Goal: Transaction & Acquisition: Purchase product/service

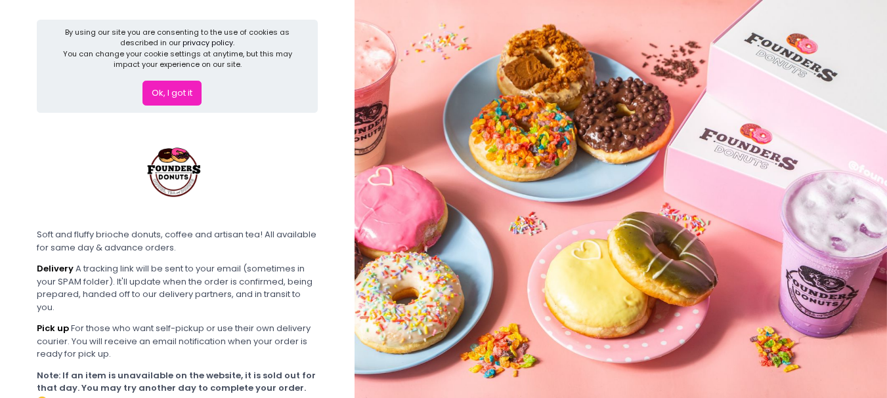
click at [176, 90] on button "Ok, I got it" at bounding box center [171, 93] width 59 height 25
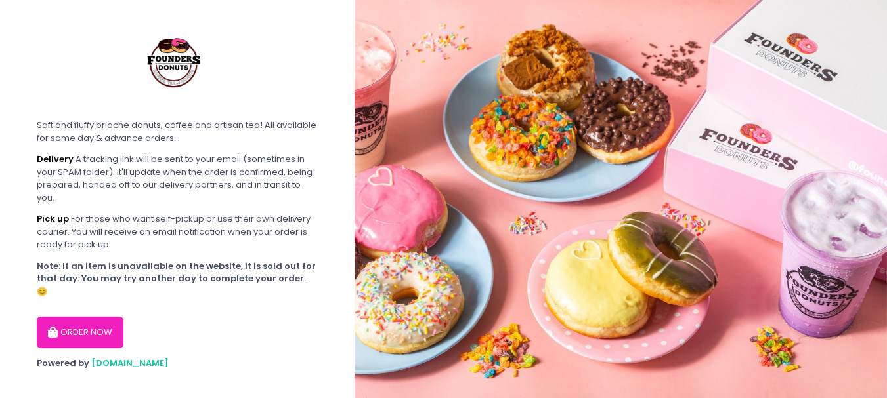
scroll to position [12, 0]
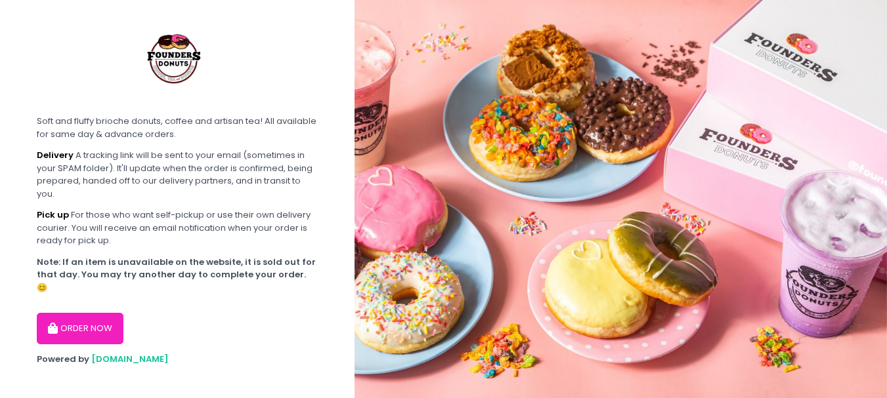
click at [89, 313] on button "ORDER NOW" at bounding box center [80, 329] width 87 height 32
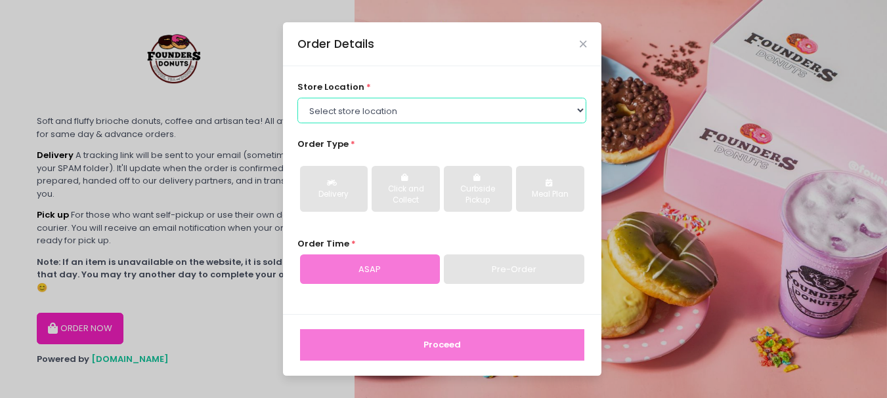
click at [388, 116] on select "Select store location Founders Donuts - [PERSON_NAME] Founders Donuts - [GEOGRA…" at bounding box center [441, 110] width 289 height 25
select select "6823519f7f461c106b9614ee"
click at [297, 98] on select "Select store location Founders Donuts - [PERSON_NAME] Founders Donuts - [GEOGRA…" at bounding box center [441, 110] width 289 height 25
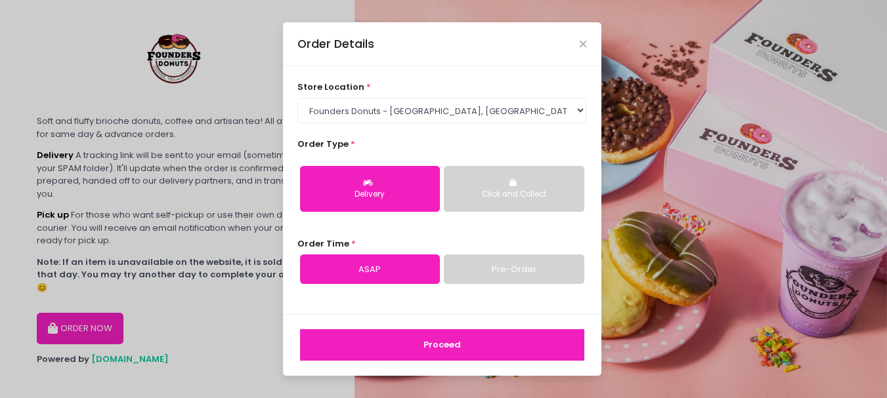
click at [488, 186] on button "Click and Collect" at bounding box center [514, 189] width 140 height 46
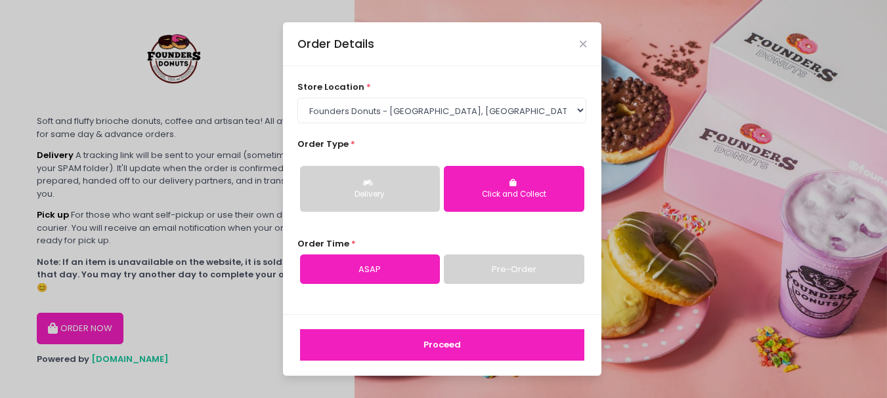
click at [393, 196] on div "Delivery" at bounding box center [369, 195] width 121 height 12
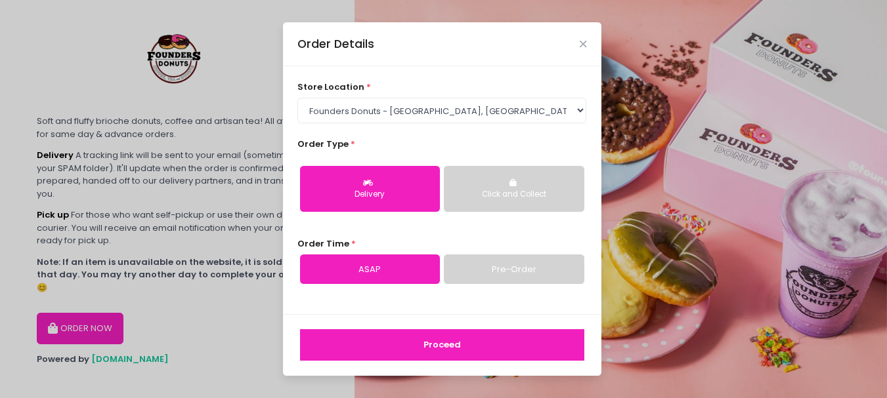
click at [458, 345] on button "Proceed" at bounding box center [442, 346] width 284 height 32
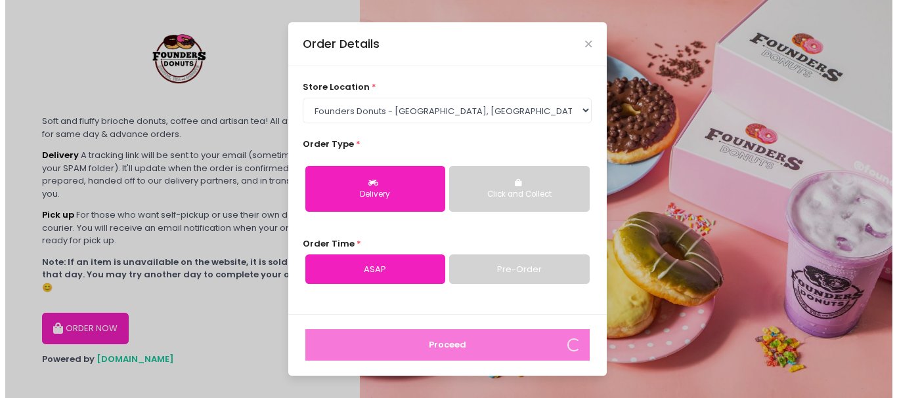
scroll to position [0, 0]
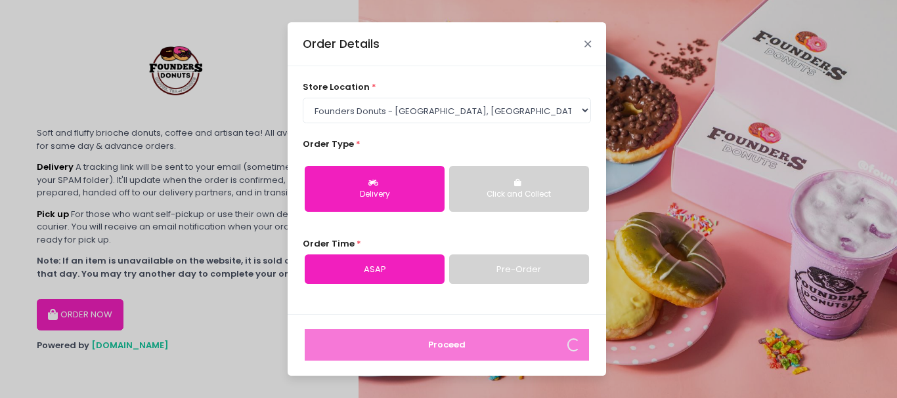
click at [586, 44] on icon "Close" at bounding box center [587, 44] width 7 height 10
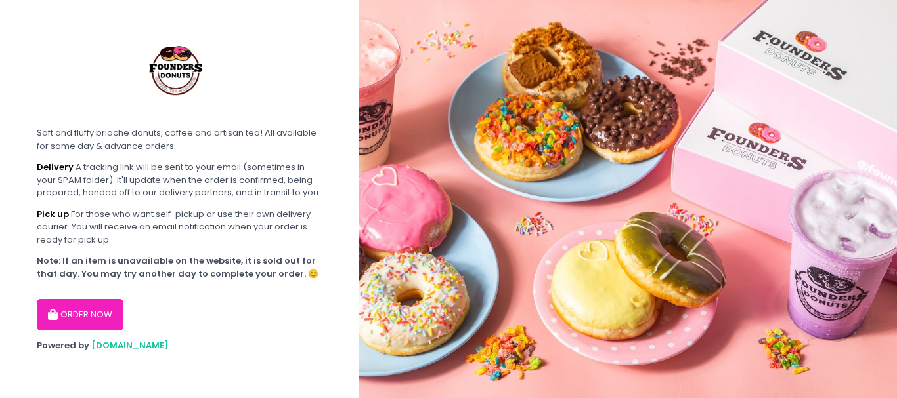
click at [83, 318] on button "ORDER NOW" at bounding box center [80, 315] width 87 height 32
select select "6823519f7f461c106b9614ee"
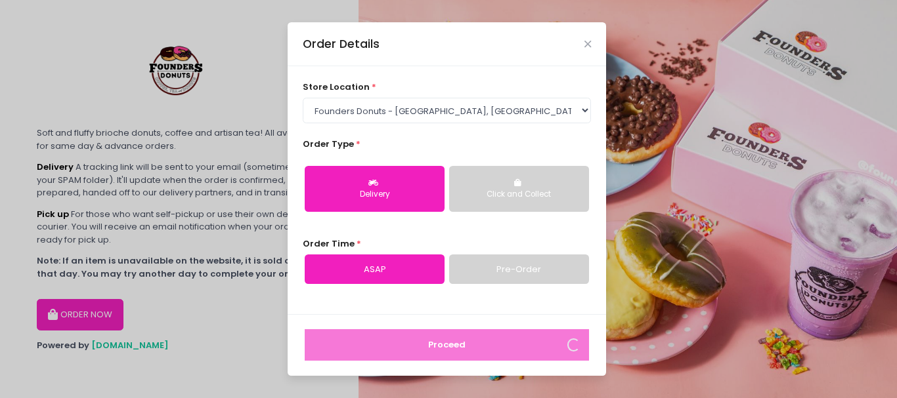
click at [421, 190] on div "Delivery" at bounding box center [374, 195] width 121 height 12
click at [419, 268] on link "ASAP" at bounding box center [375, 270] width 140 height 30
click at [464, 108] on select "Select store location Founders Donuts - [PERSON_NAME] Founders Donuts - [GEOGRA…" at bounding box center [447, 110] width 289 height 25
click at [303, 98] on select "Select store location Founders Donuts - [PERSON_NAME] Founders Donuts - [GEOGRA…" at bounding box center [447, 110] width 289 height 25
click at [586, 45] on icon "Close" at bounding box center [587, 44] width 7 height 10
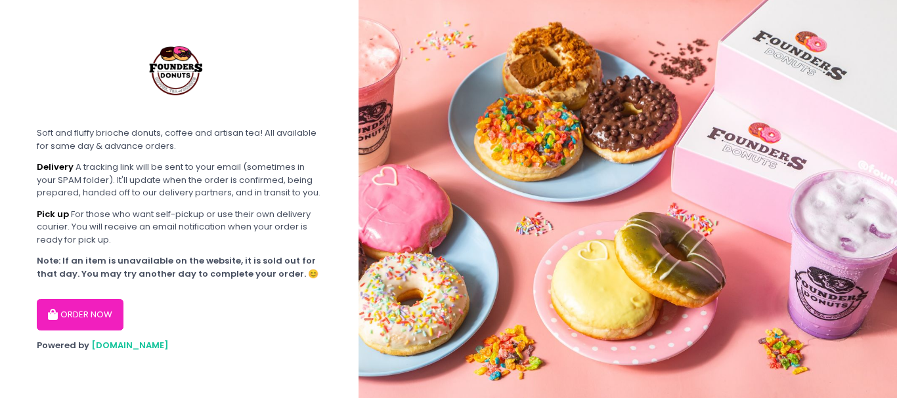
click at [93, 313] on button "ORDER NOW" at bounding box center [80, 315] width 87 height 32
select select "6823519f7f461c106b9614ee"
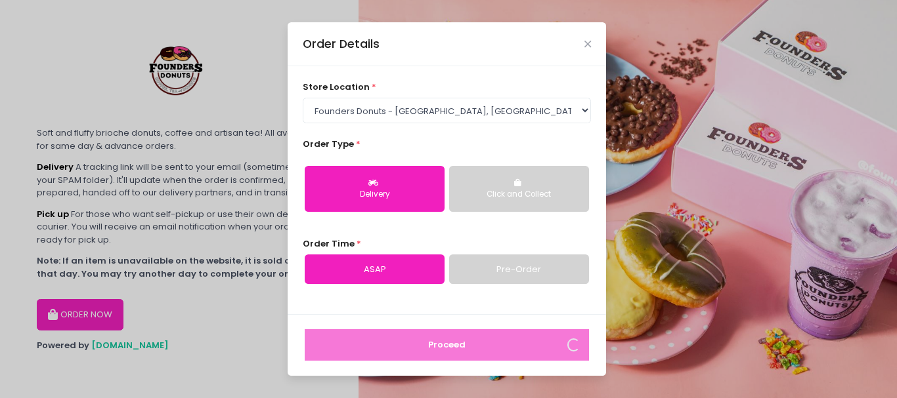
click at [392, 183] on button "Delivery" at bounding box center [375, 189] width 140 height 46
click at [374, 268] on link "ASAP" at bounding box center [375, 270] width 140 height 30
click at [508, 276] on link "Pre-Order" at bounding box center [519, 270] width 140 height 30
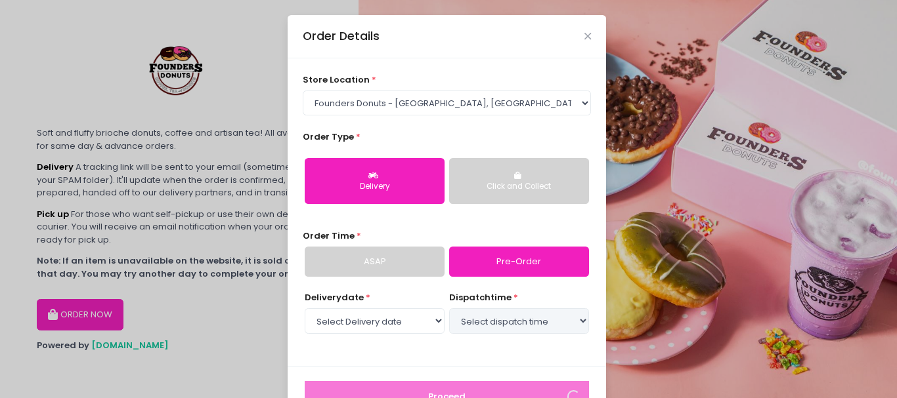
select select "2025-10-02"
click at [315, 276] on link "ASAP" at bounding box center [375, 262] width 140 height 30
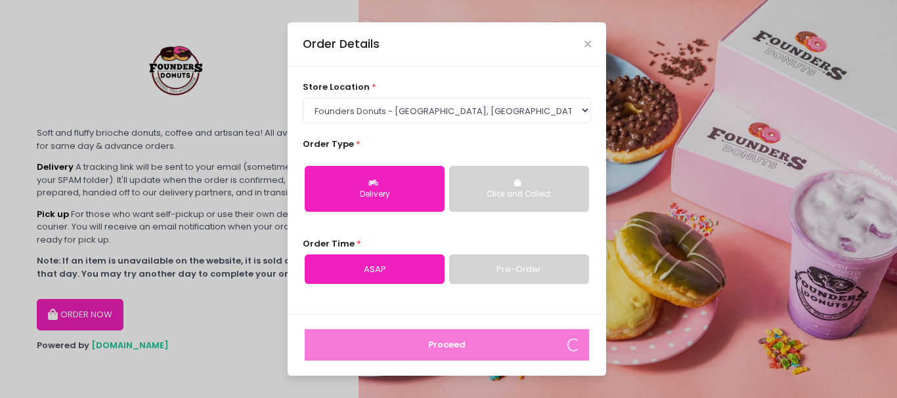
click at [564, 290] on div "store location * Select store location Founders Donuts - Zobel Roxas Makati Fou…" at bounding box center [447, 190] width 318 height 248
click at [546, 278] on link "Pre-Order" at bounding box center [519, 270] width 140 height 30
select select "2025-10-02"
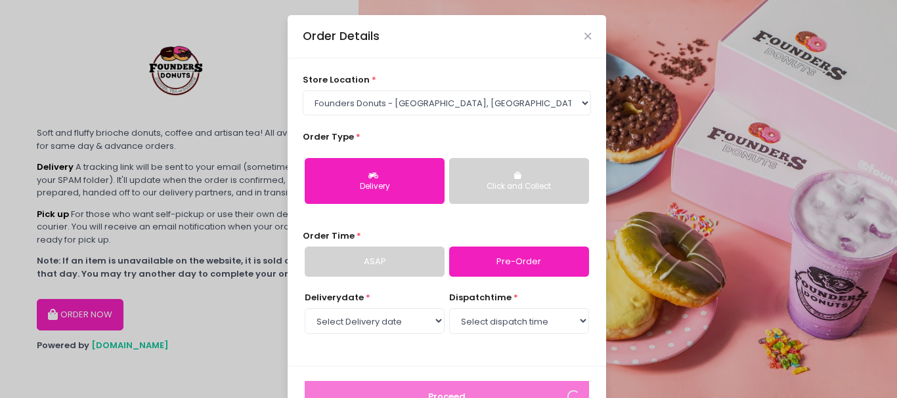
click at [387, 269] on link "ASAP" at bounding box center [375, 262] width 140 height 30
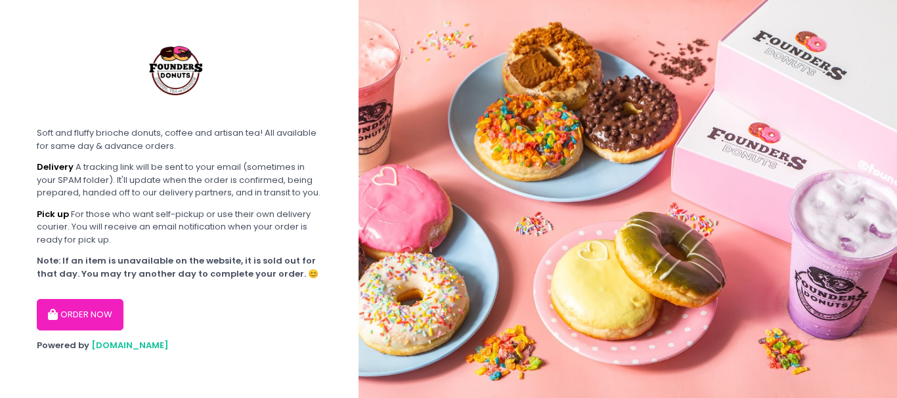
click at [91, 316] on button "ORDER NOW" at bounding box center [80, 315] width 87 height 32
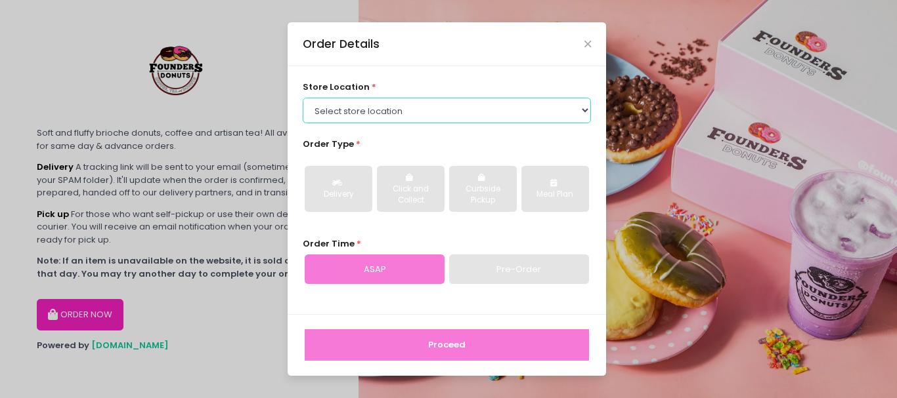
click at [404, 113] on select "Select store location Founders Donuts - [PERSON_NAME] Founders Donuts - [GEOGRA…" at bounding box center [447, 110] width 289 height 25
drag, startPoint x: 517, startPoint y: 119, endPoint x: 544, endPoint y: 112, distance: 28.3
click at [518, 119] on select "Select store location Founders Donuts - [PERSON_NAME] Founders Donuts - [GEOGRA…" at bounding box center [447, 110] width 289 height 25
select select "6823519f7f461c106b9614ee"
click at [303, 98] on select "Select store location Founders Donuts - [PERSON_NAME] Founders Donuts - [GEOGRA…" at bounding box center [447, 110] width 289 height 25
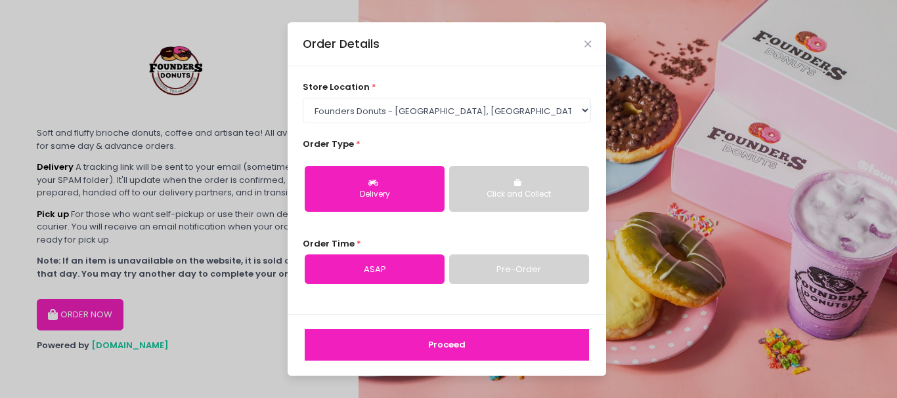
drag, startPoint x: 397, startPoint y: 195, endPoint x: 402, endPoint y: 265, distance: 69.7
click at [397, 202] on button "Delivery" at bounding box center [375, 189] width 140 height 46
click at [465, 353] on button "Proceed" at bounding box center [447, 346] width 284 height 32
